Goal: Information Seeking & Learning: Learn about a topic

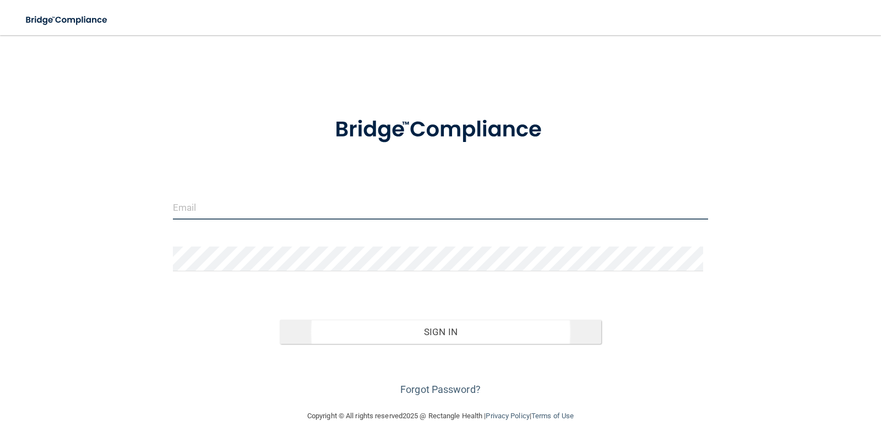
type input "[EMAIL_ADDRESS][DOMAIN_NAME]"
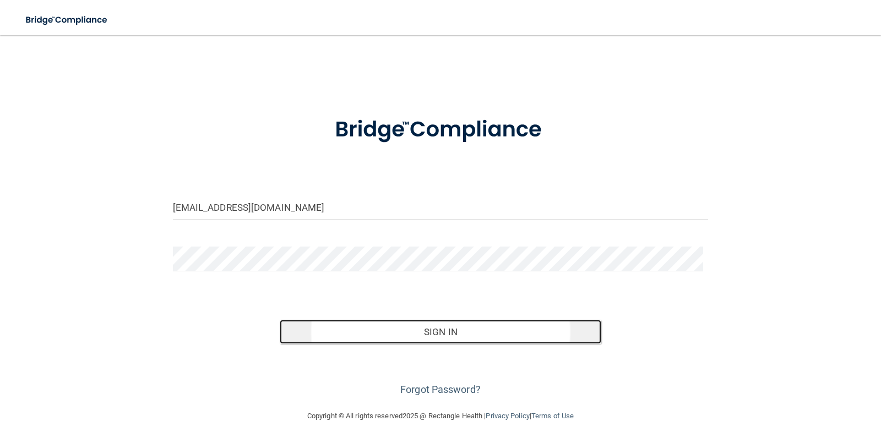
click at [423, 332] on button "Sign In" at bounding box center [440, 332] width 321 height 24
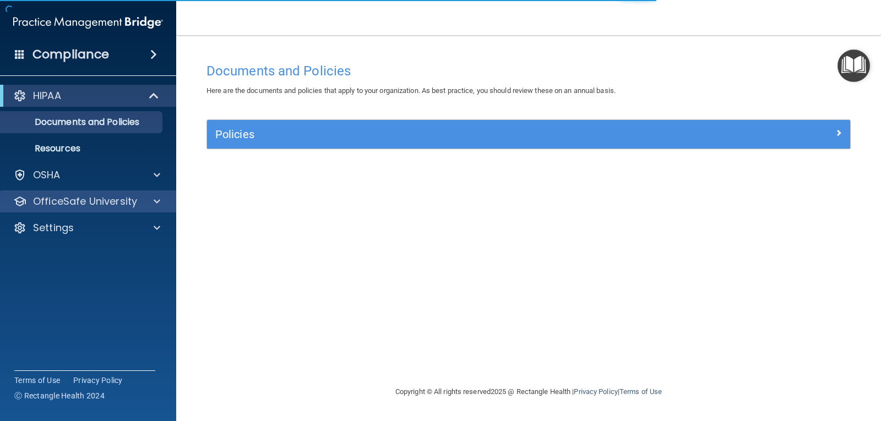
click at [136, 194] on div "OfficeSafe University" at bounding box center [88, 201] width 177 height 22
click at [151, 202] on div at bounding box center [155, 201] width 28 height 13
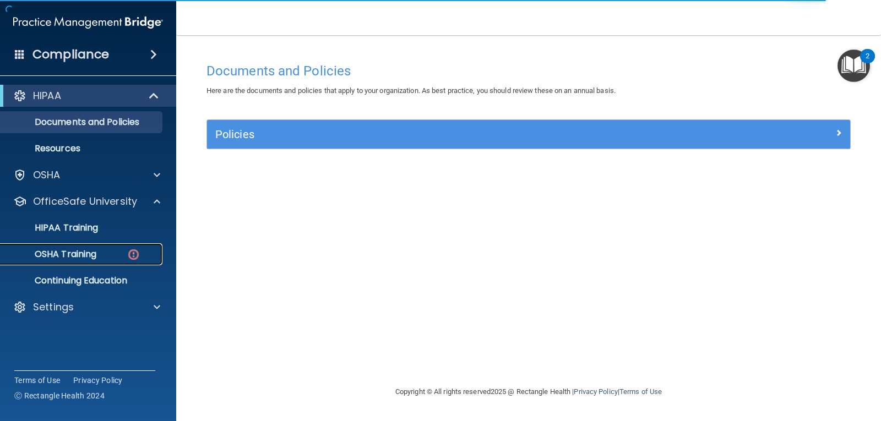
click at [94, 255] on p "OSHA Training" at bounding box center [51, 254] width 89 height 11
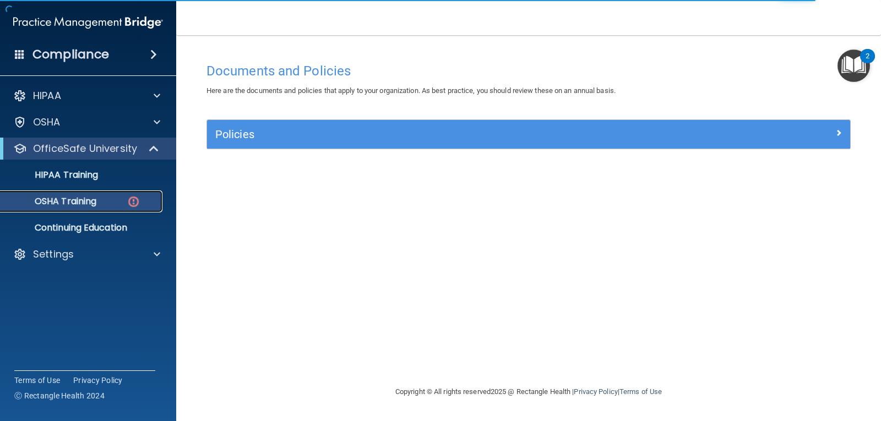
click at [124, 199] on div "OSHA Training" at bounding box center [82, 201] width 150 height 11
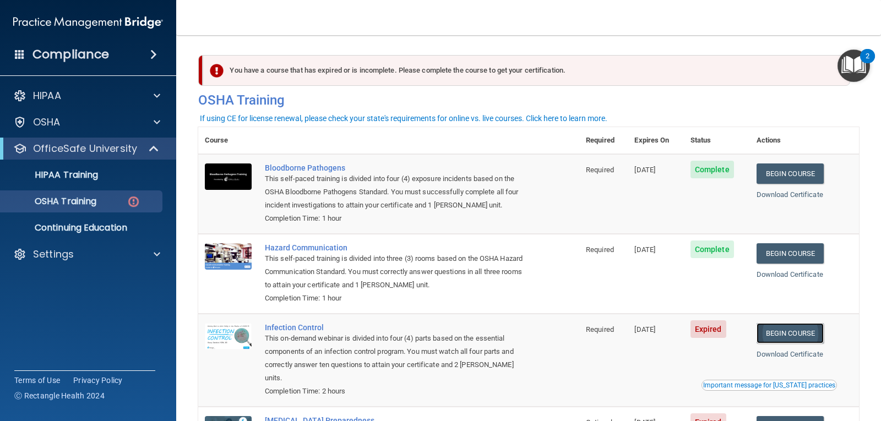
click at [793, 328] on link "Begin Course" at bounding box center [789, 333] width 67 height 20
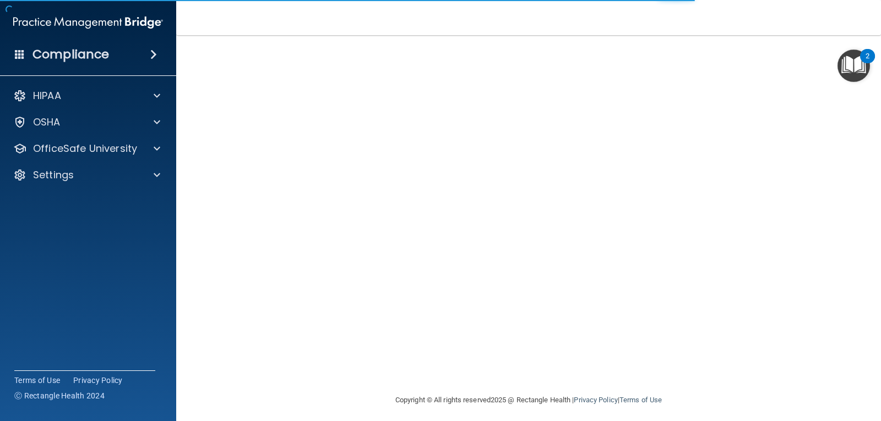
scroll to position [50, 0]
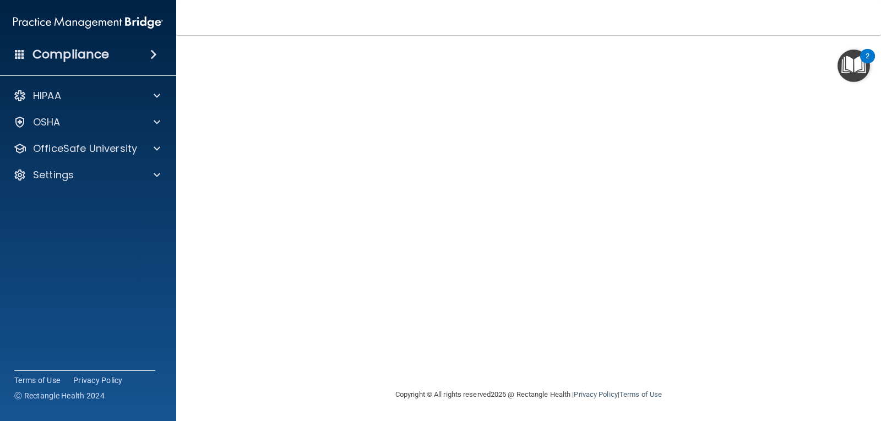
click at [762, 171] on div "Infection Control Training This course doesn’t expire until 09/19/2025. Are you…" at bounding box center [528, 197] width 660 height 381
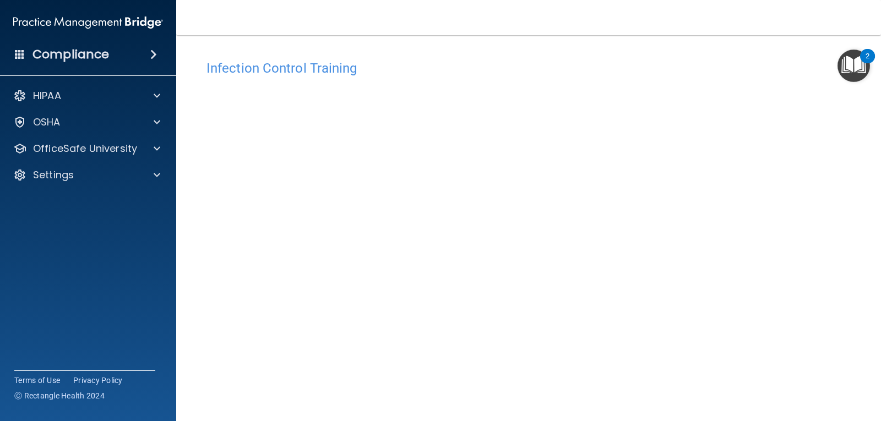
scroll to position [0, 0]
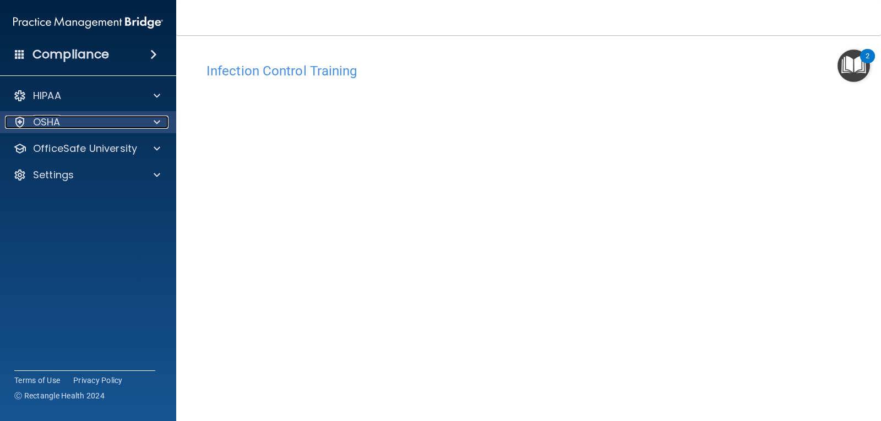
click at [156, 123] on span at bounding box center [157, 122] width 7 height 13
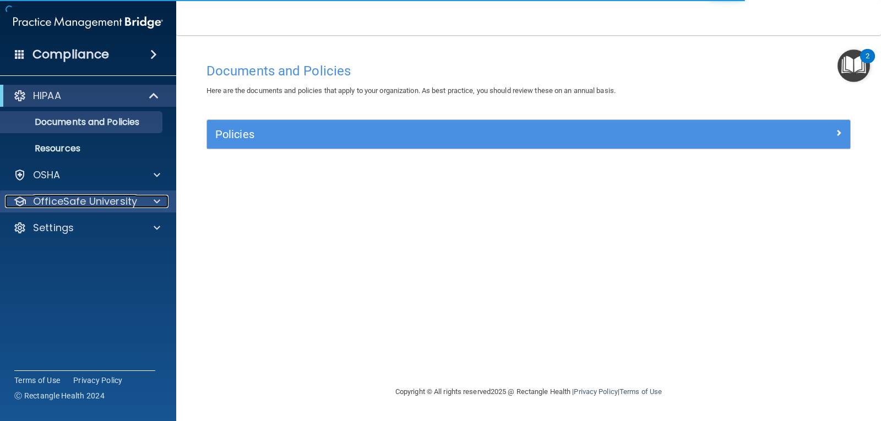
click at [149, 199] on div at bounding box center [155, 201] width 28 height 13
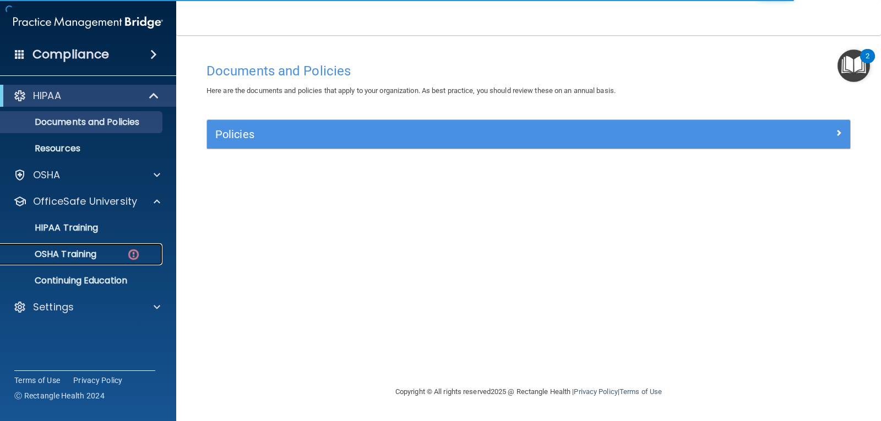
click at [99, 256] on div "OSHA Training" at bounding box center [82, 254] width 150 height 11
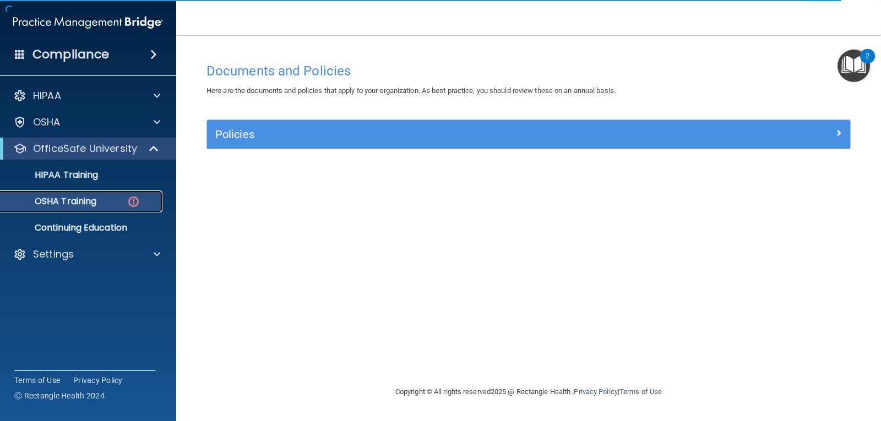
click at [131, 198] on img at bounding box center [134, 202] width 14 height 14
click at [88, 198] on p "OSHA Training" at bounding box center [51, 201] width 89 height 11
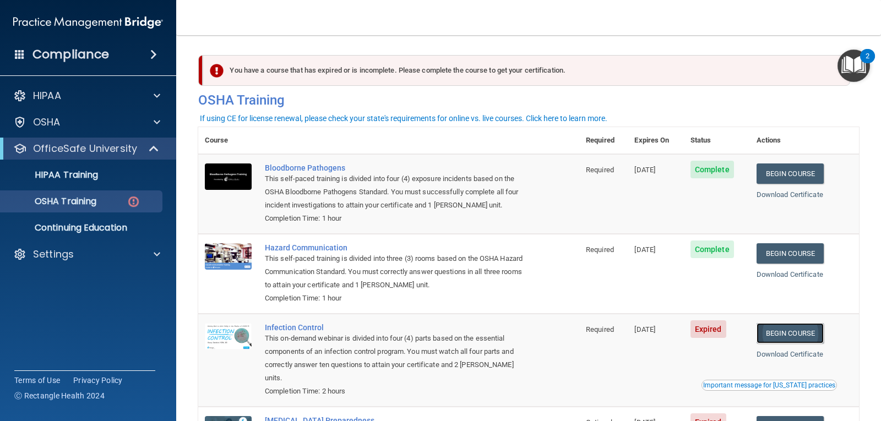
click at [801, 332] on link "Begin Course" at bounding box center [789, 333] width 67 height 20
click at [152, 97] on div at bounding box center [155, 95] width 28 height 13
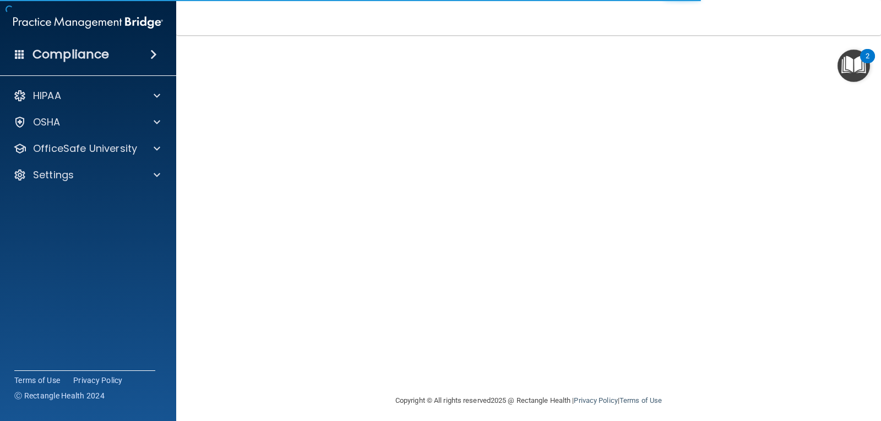
scroll to position [50, 0]
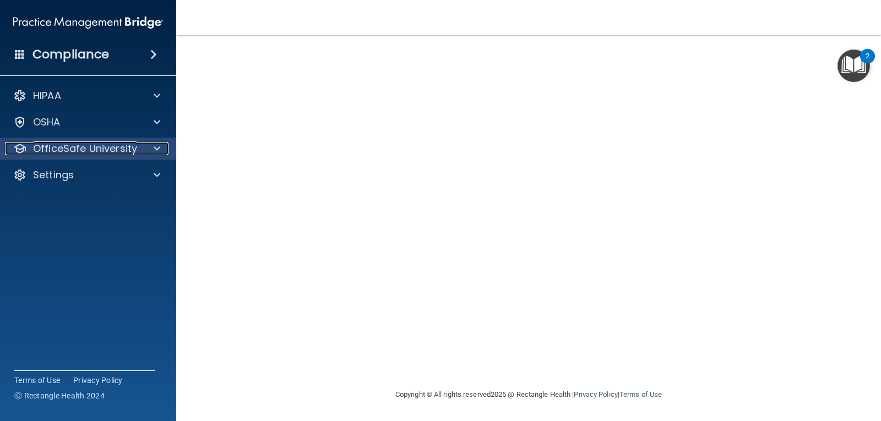
click at [153, 146] on div at bounding box center [155, 148] width 28 height 13
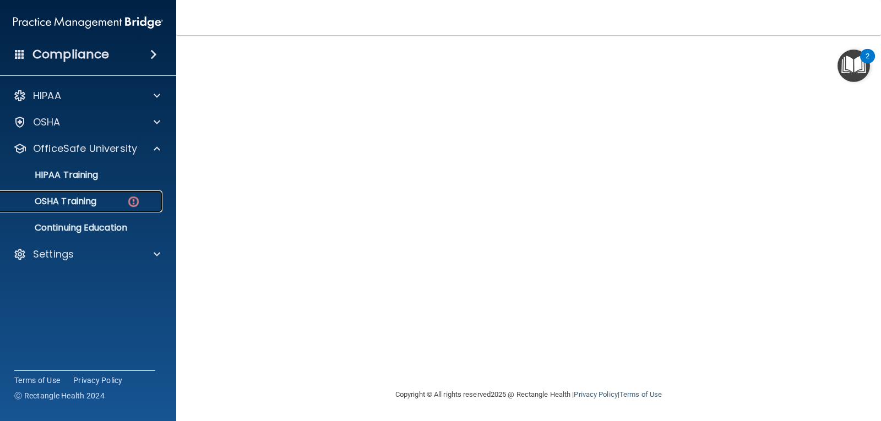
click at [77, 207] on link "OSHA Training" at bounding box center [75, 201] width 173 height 22
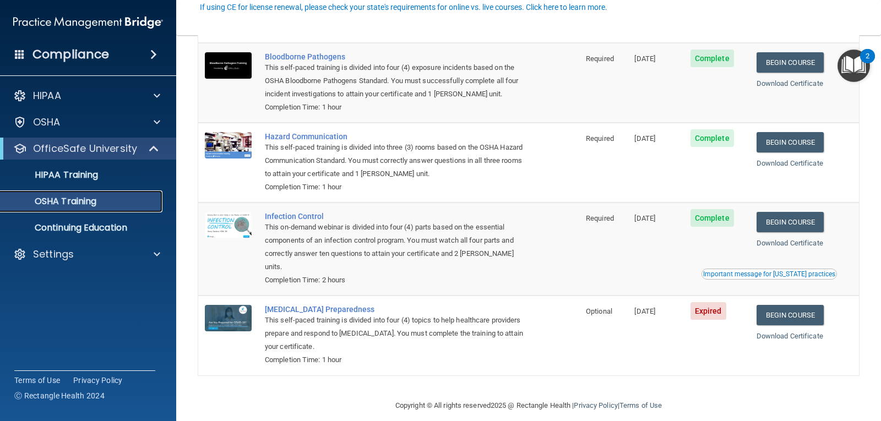
scroll to position [81, 0]
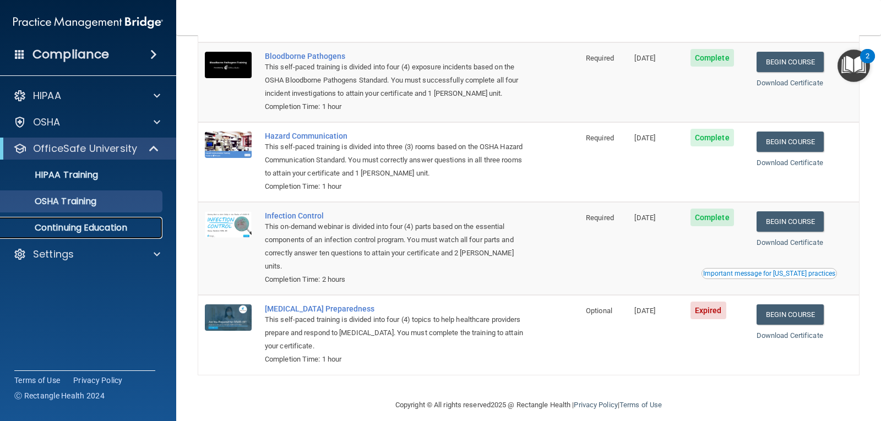
click at [89, 222] on p "Continuing Education" at bounding box center [82, 227] width 150 height 11
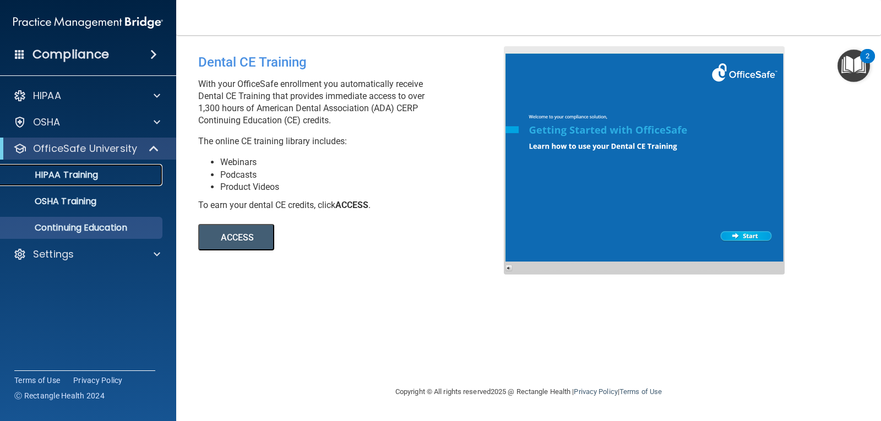
click at [74, 169] on p "HIPAA Training" at bounding box center [52, 174] width 91 height 11
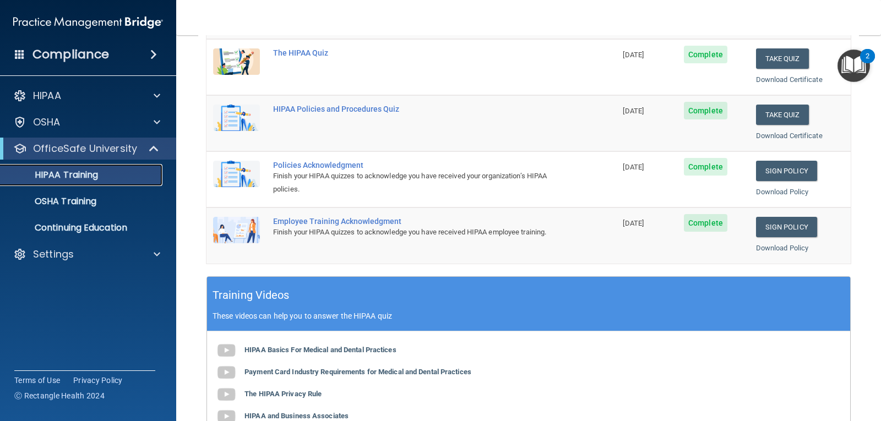
scroll to position [220, 0]
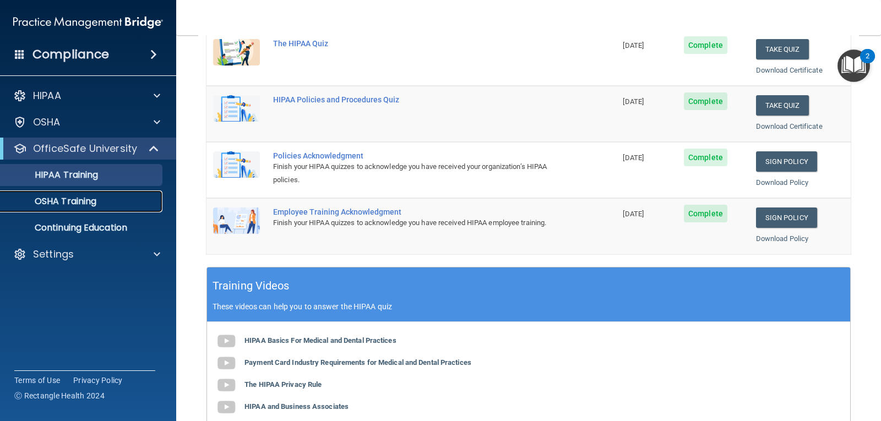
click at [96, 203] on p "OSHA Training" at bounding box center [51, 201] width 89 height 11
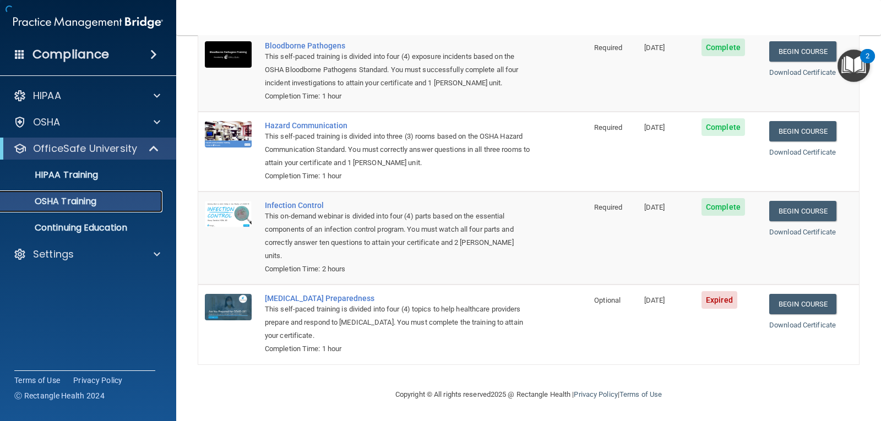
scroll to position [81, 0]
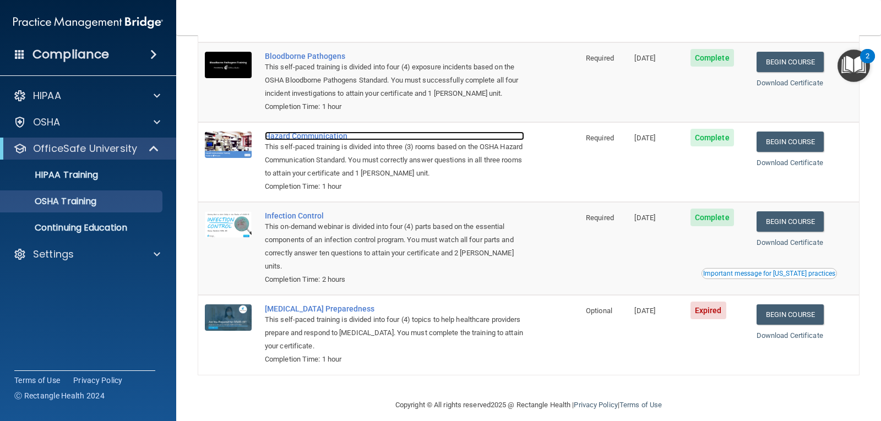
click at [315, 136] on div "Hazard Communication" at bounding box center [394, 136] width 259 height 9
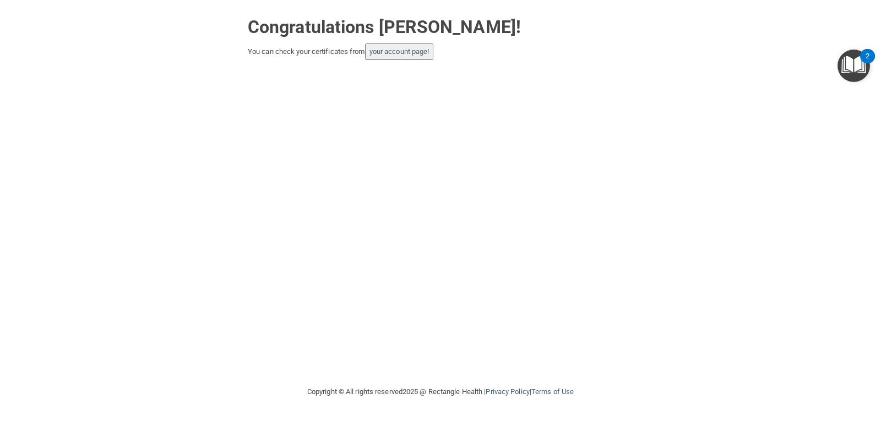
click at [419, 46] on button "your account page!" at bounding box center [399, 51] width 69 height 17
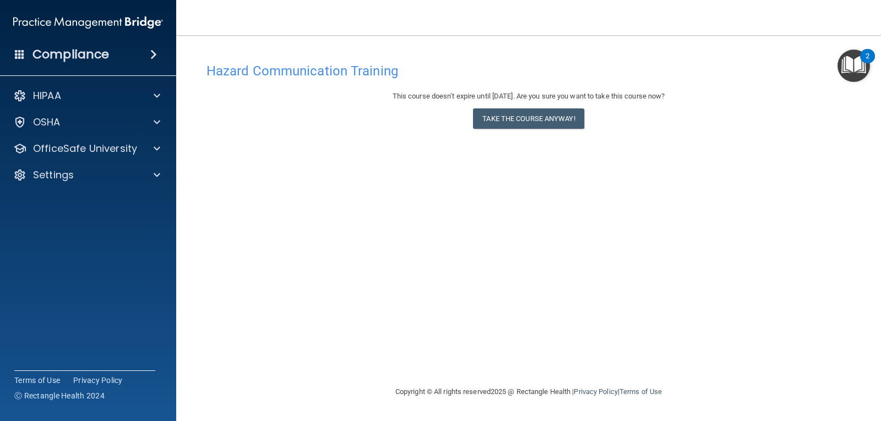
click at [166, 236] on accordion "HIPAA Documents and Policies Report an Incident Business Associates Emergency P…" at bounding box center [88, 179] width 177 height 198
